Goal: Information Seeking & Learning: Learn about a topic

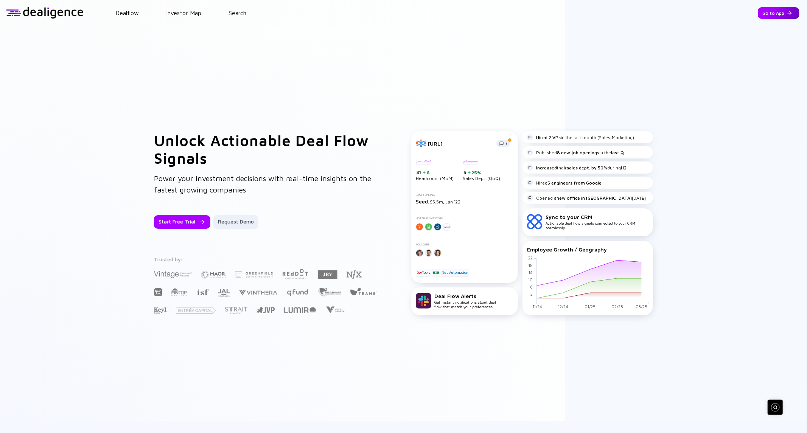
click at [757, 12] on div "Go to App" at bounding box center [778, 13] width 42 height 12
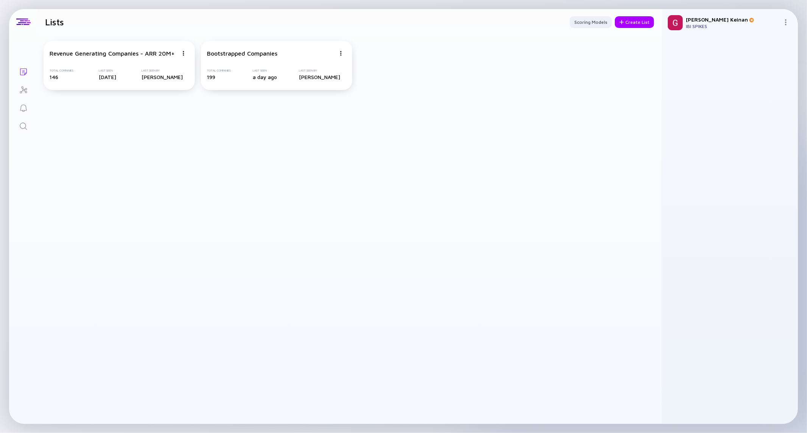
click at [25, 122] on icon "Search" at bounding box center [23, 126] width 9 height 9
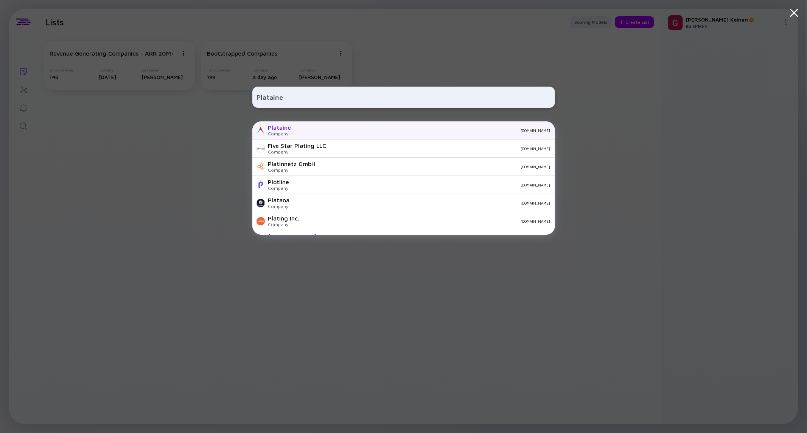
type input "Plataine"
click at [286, 132] on div "Company" at bounding box center [279, 134] width 23 height 6
